Goal: Information Seeking & Learning: Learn about a topic

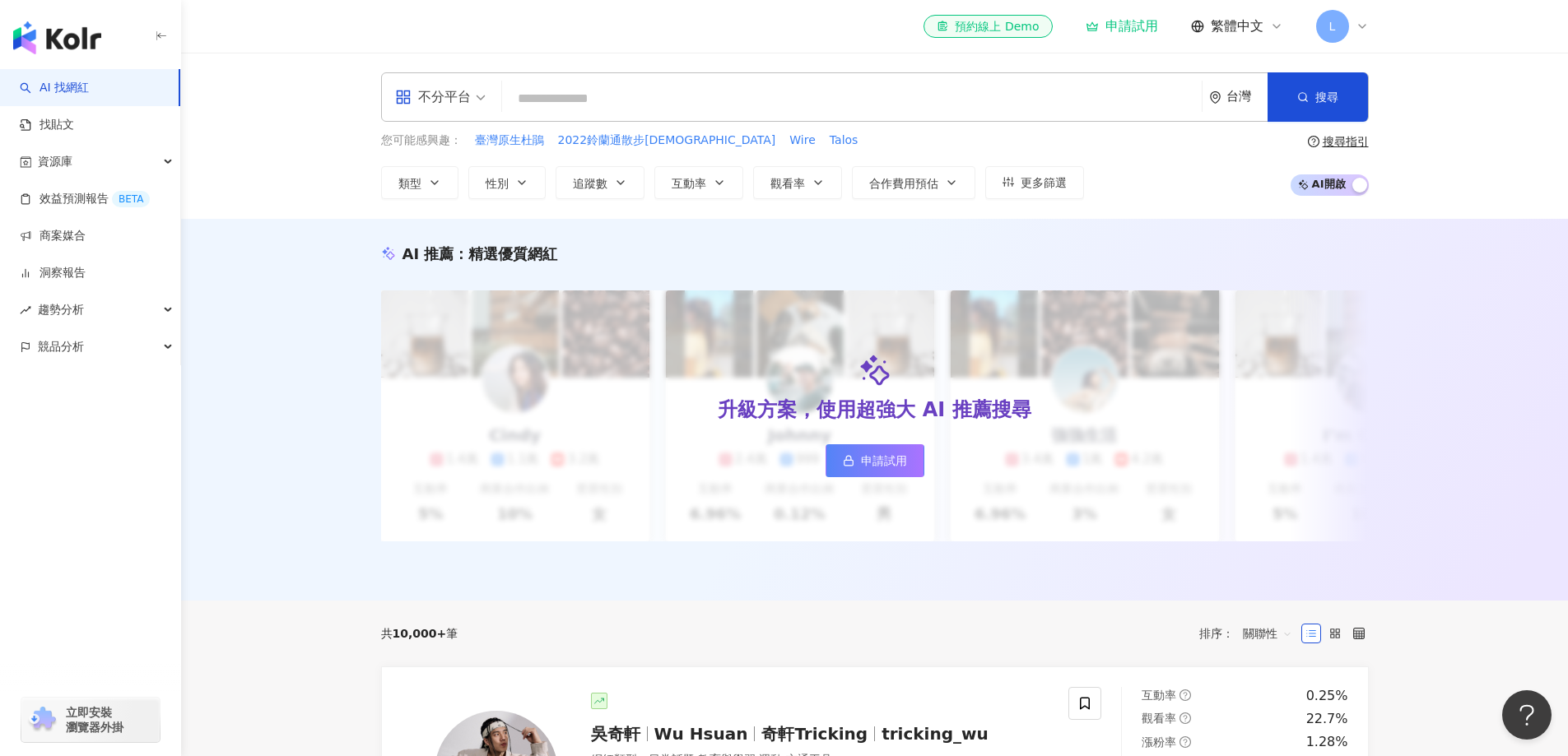
click at [679, 87] on input "search" at bounding box center [851, 98] width 686 height 31
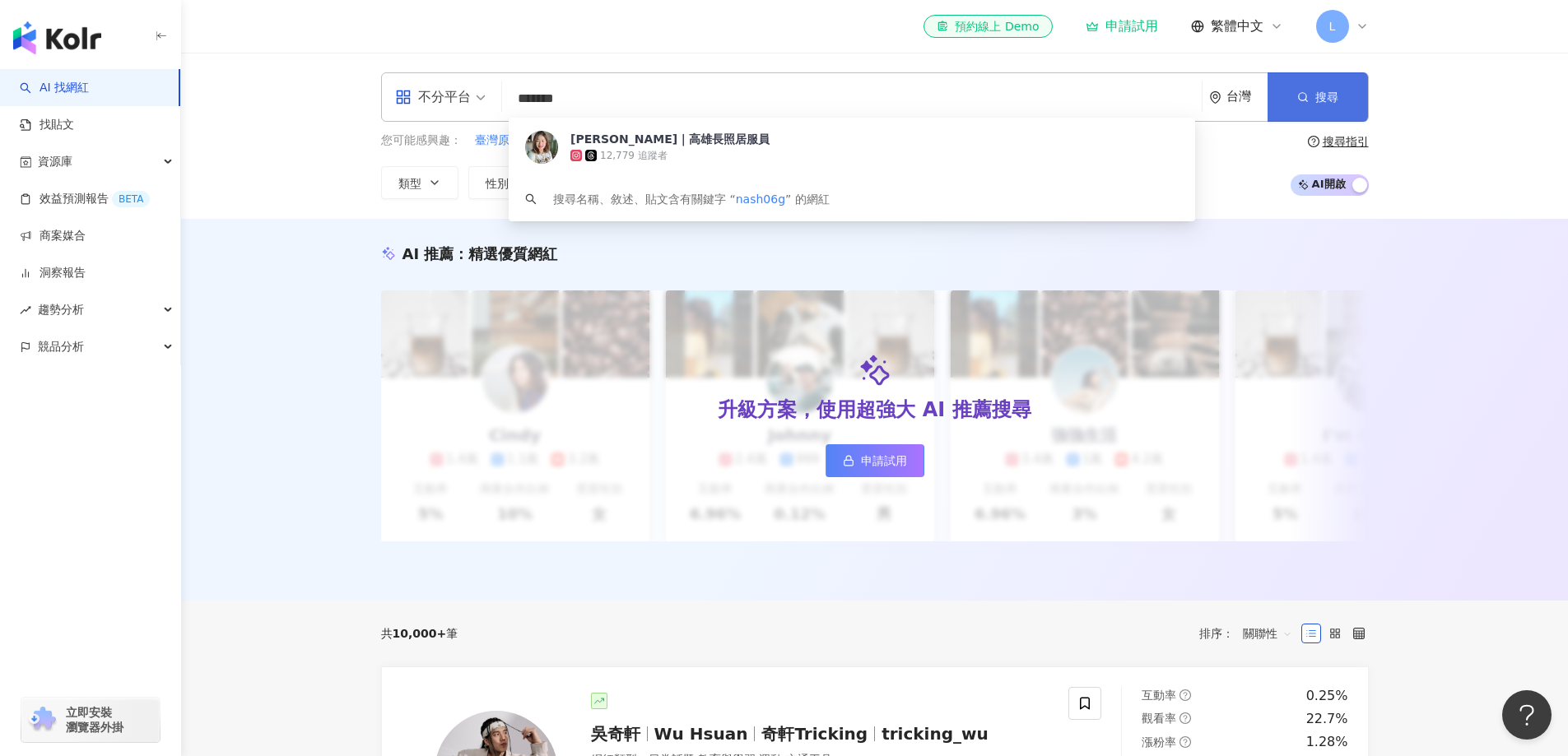
type input "*******"
click at [1318, 97] on span "搜尋" at bounding box center [1326, 97] width 23 height 13
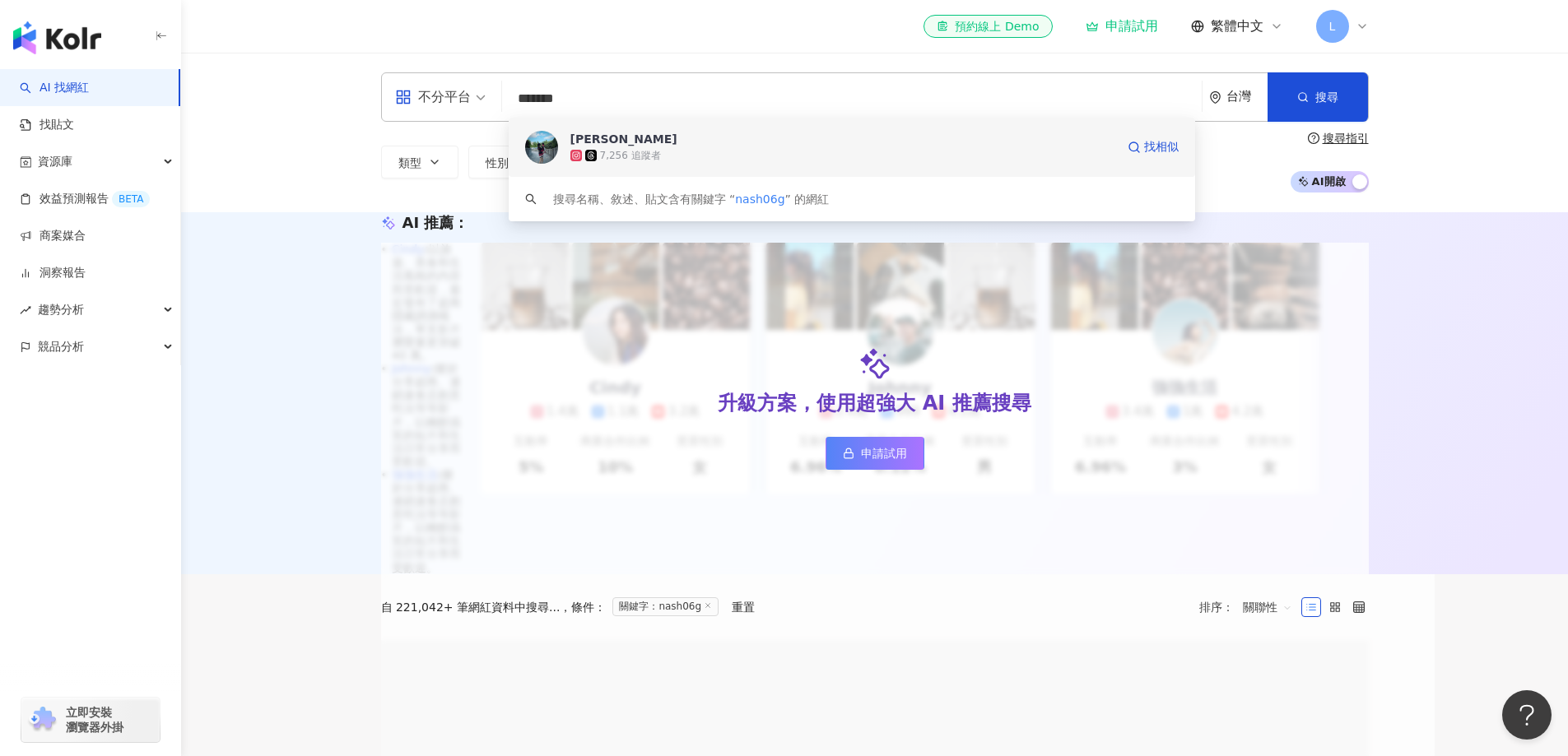
click at [633, 155] on div "7,256 追蹤者" at bounding box center [630, 156] width 61 height 14
